Goal: Transaction & Acquisition: Purchase product/service

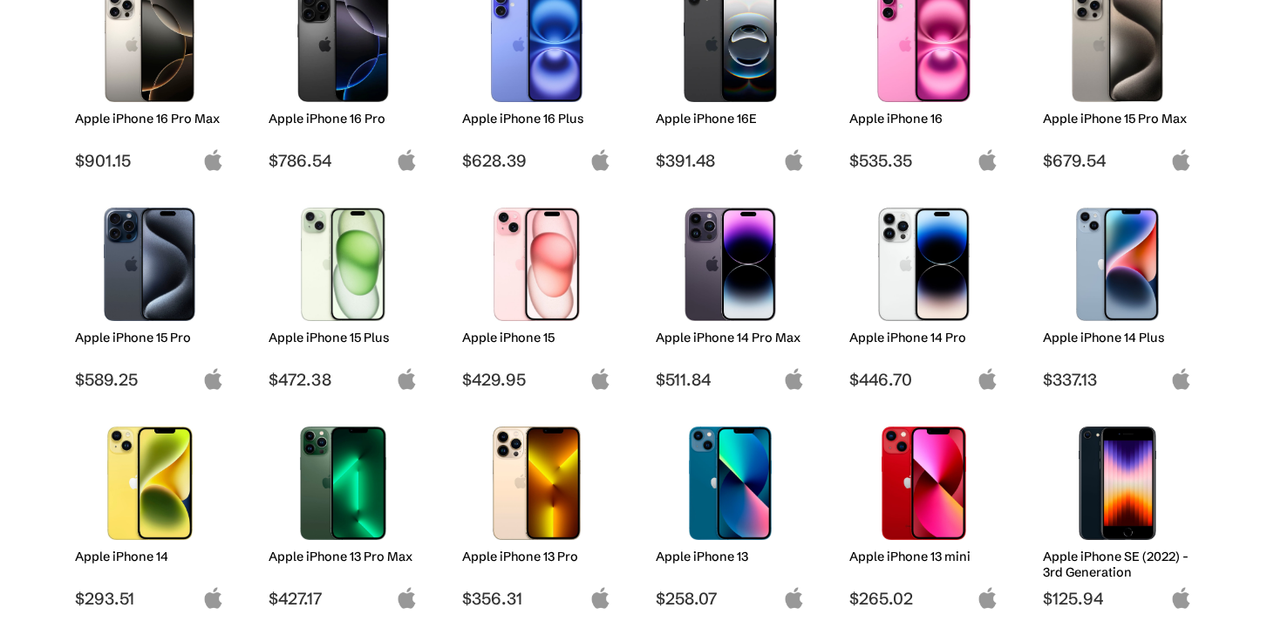
scroll to position [274, 0]
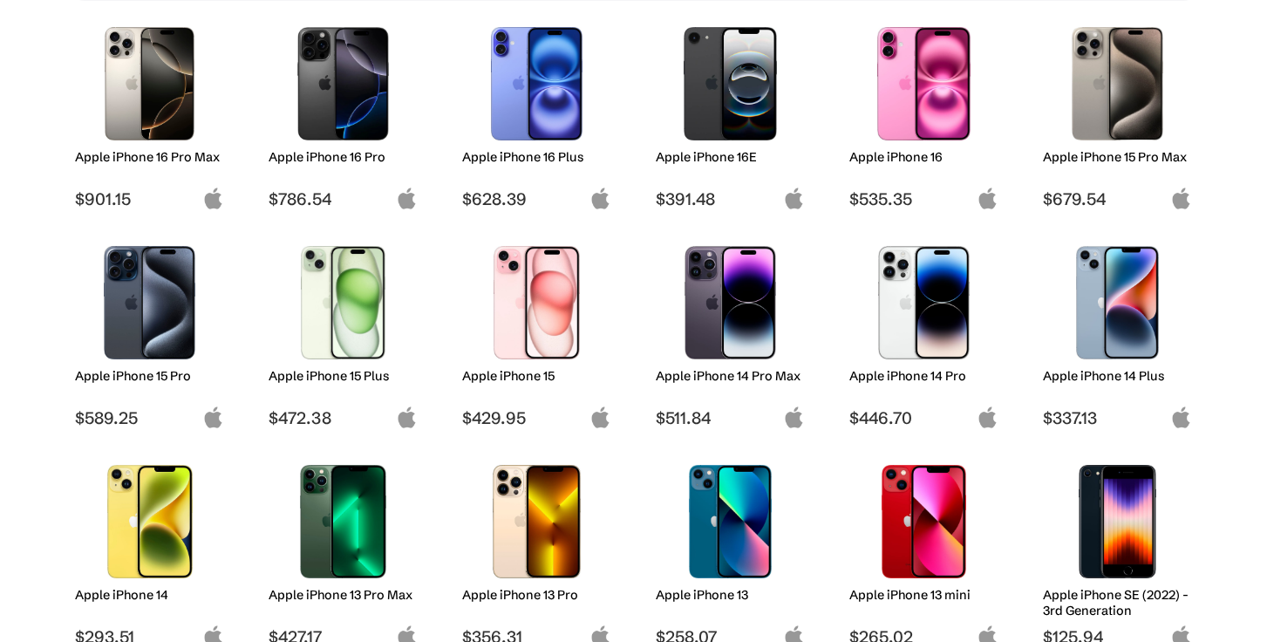
click at [146, 311] on img at bounding box center [149, 302] width 123 height 113
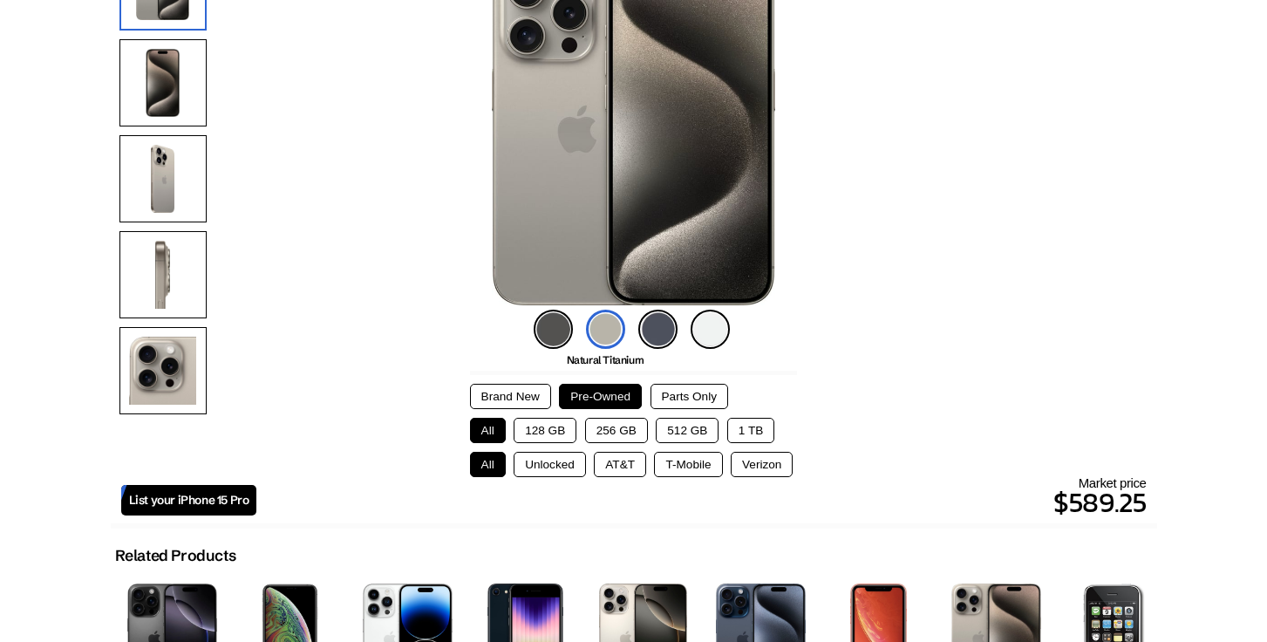
scroll to position [239, 0]
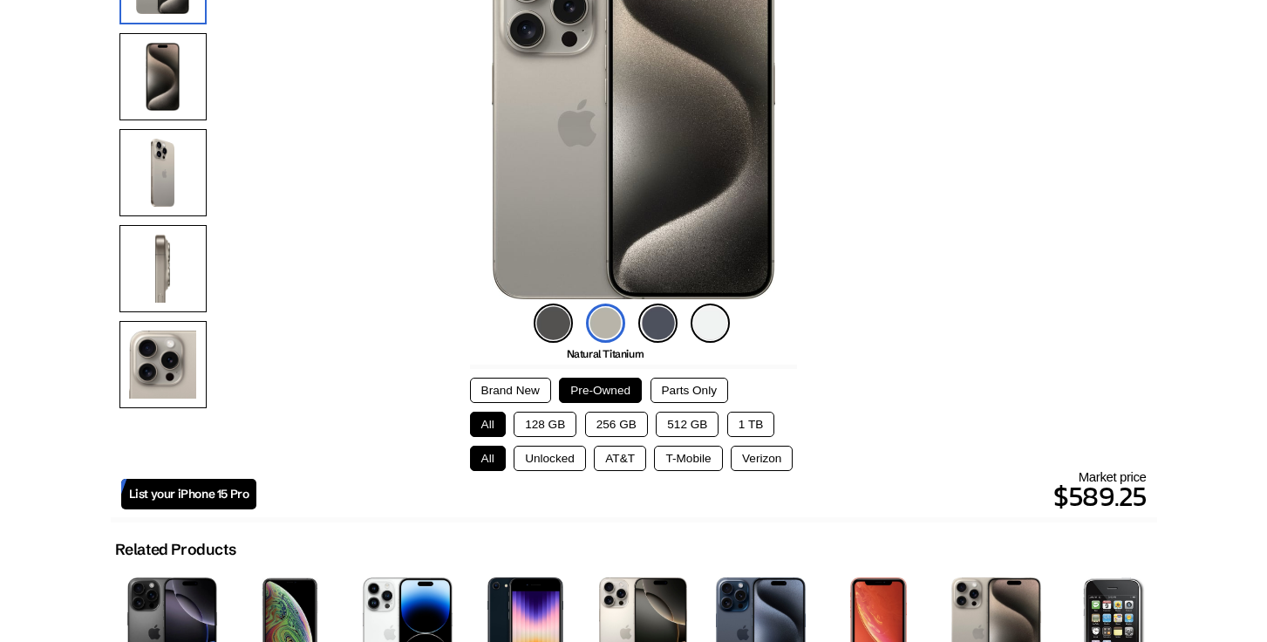
click at [653, 324] on img at bounding box center [657, 323] width 39 height 39
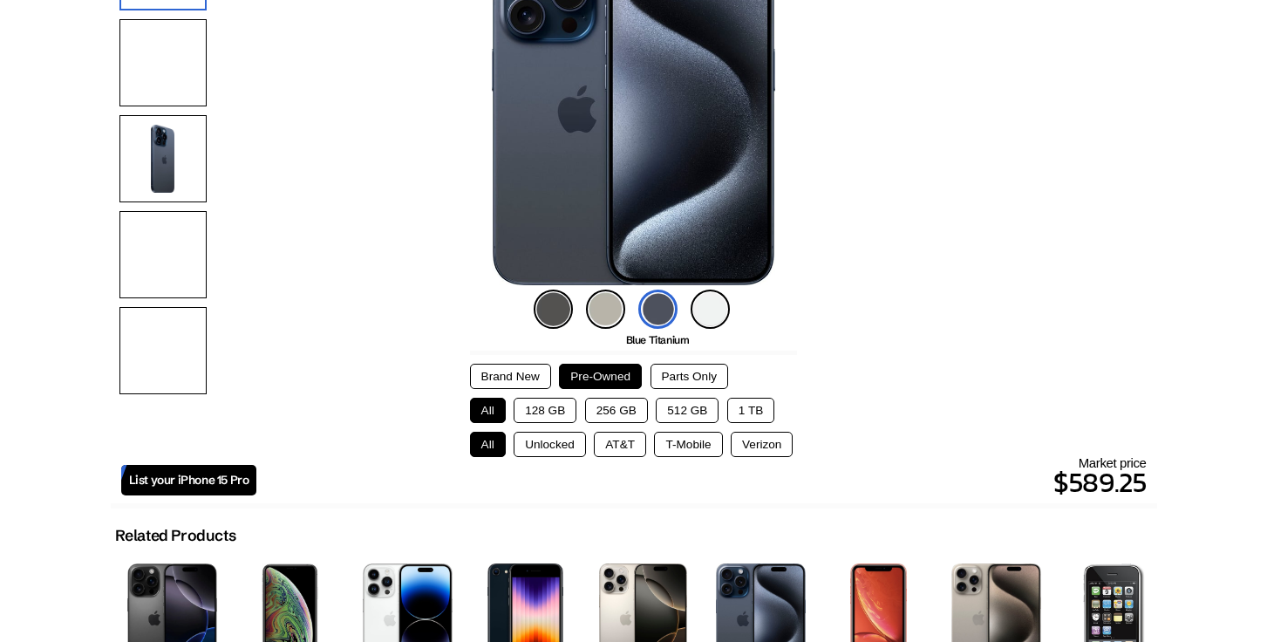
scroll to position [268, 0]
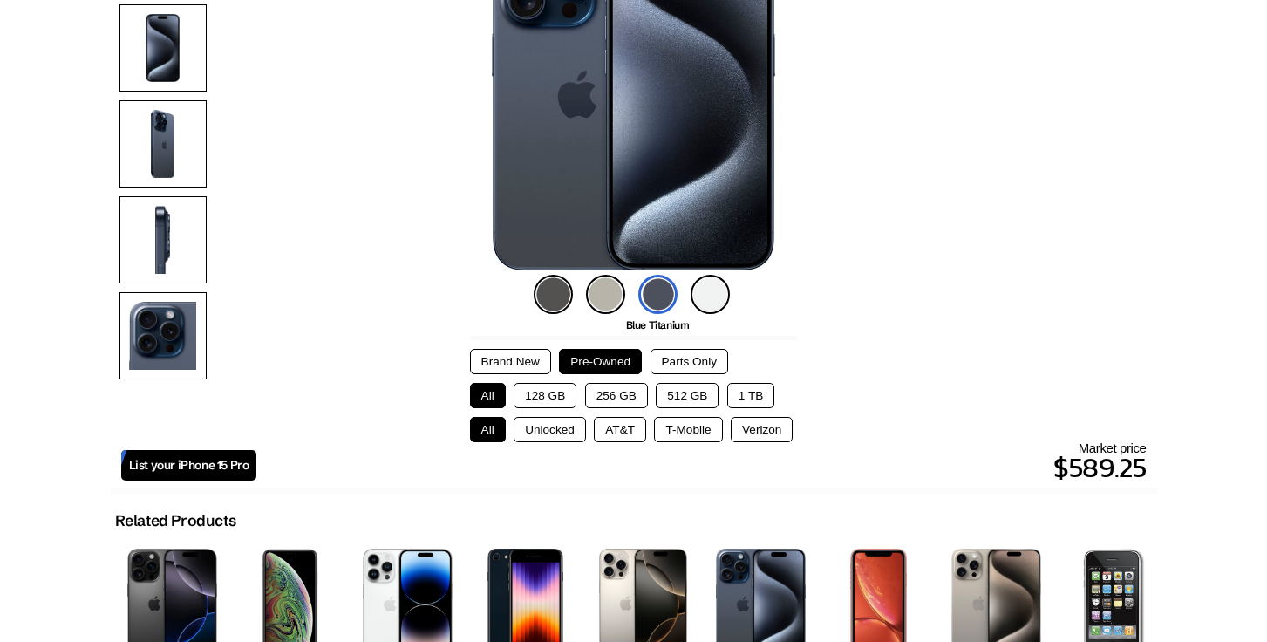
click at [616, 390] on button "256 GB" at bounding box center [616, 395] width 63 height 25
click at [526, 433] on button "Unlocked" at bounding box center [550, 429] width 72 height 25
